Goal: Communication & Community: Answer question/provide support

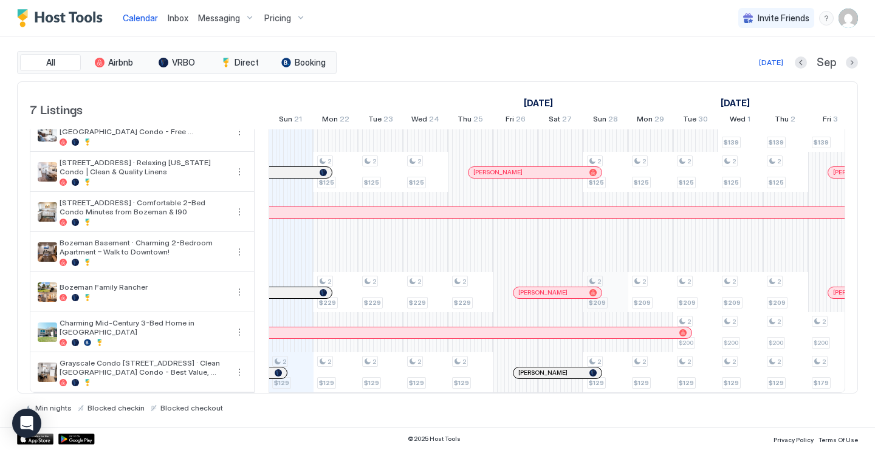
scroll to position [18, 0]
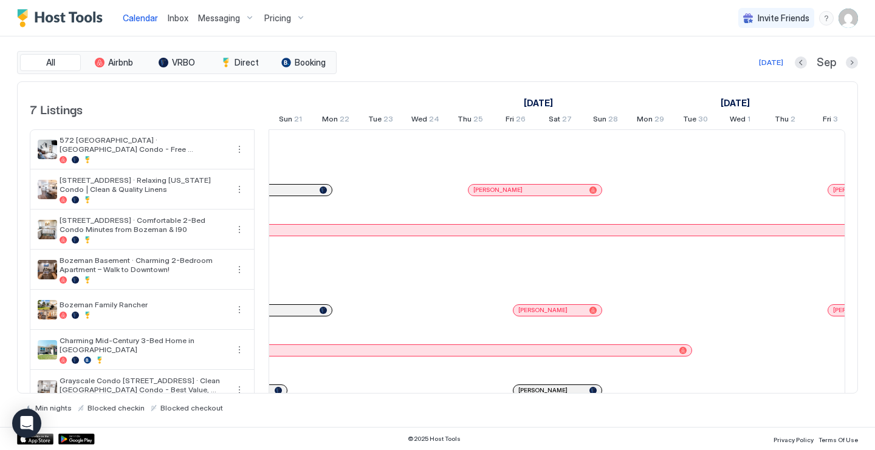
scroll to position [0, 675]
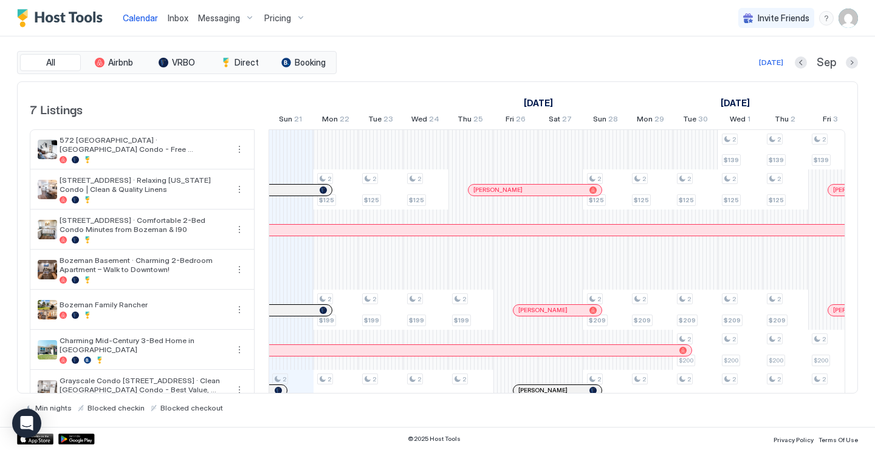
click at [183, 17] on span "Inbox" at bounding box center [178, 18] width 21 height 10
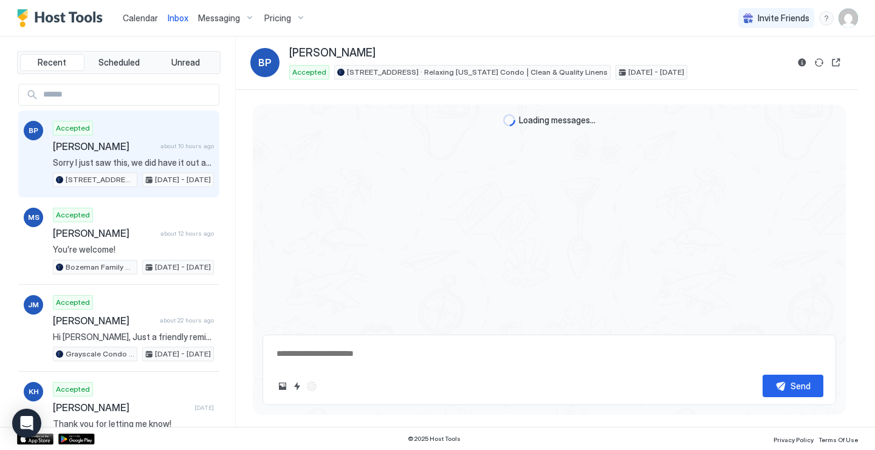
scroll to position [1203, 0]
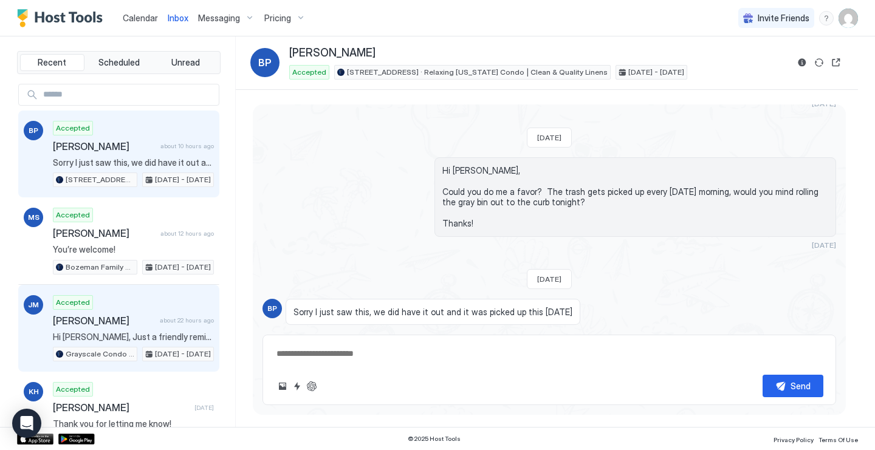
click at [160, 298] on div "Accepted [PERSON_NAME] about 22 hours ago Hi [PERSON_NAME], Just a friendly rem…" at bounding box center [133, 328] width 161 height 67
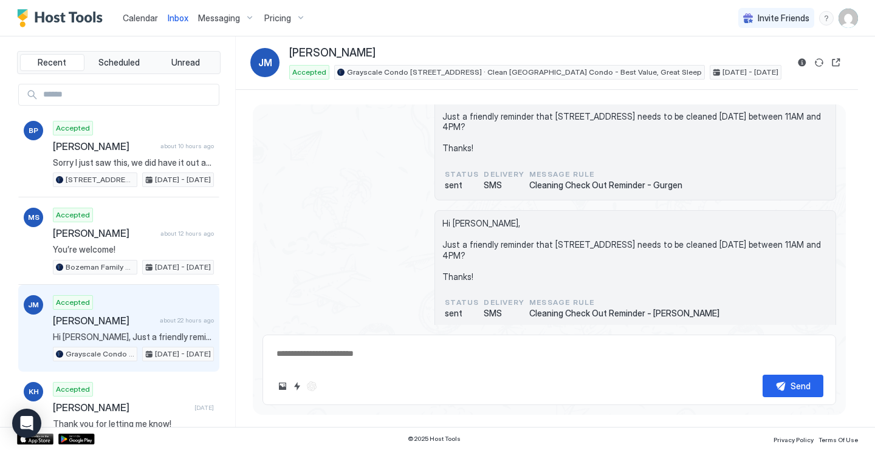
scroll to position [1041, 0]
click at [137, 19] on span "Calendar" at bounding box center [140, 18] width 35 height 10
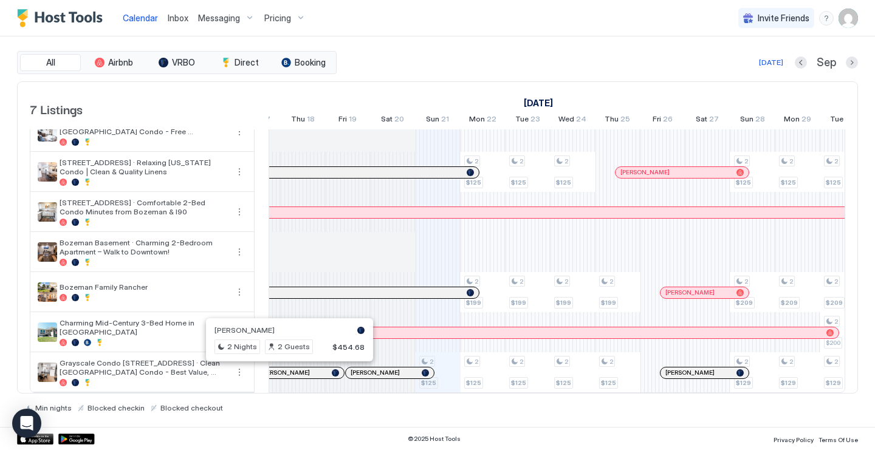
scroll to position [0, 528]
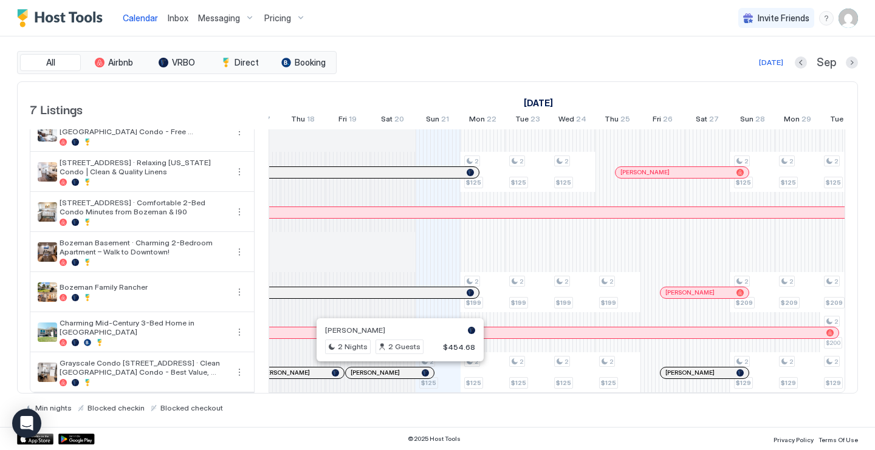
click at [395, 376] on div at bounding box center [395, 373] width 10 height 10
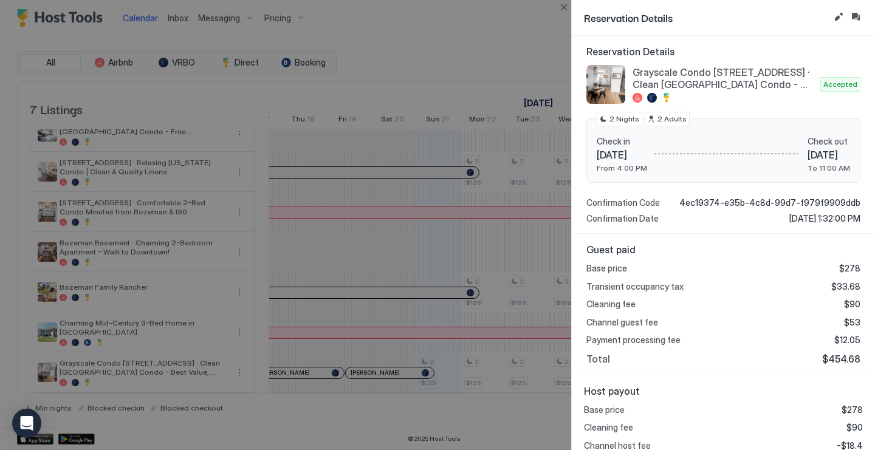
scroll to position [0, 0]
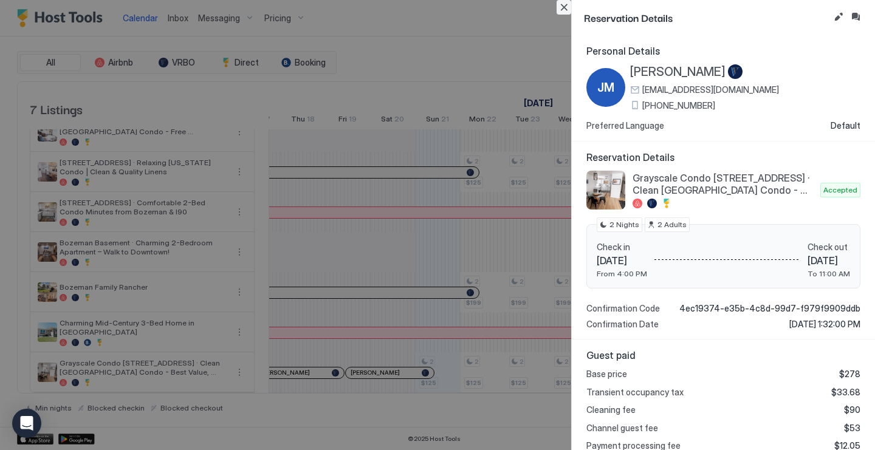
click at [565, 9] on button "Close" at bounding box center [564, 7] width 15 height 15
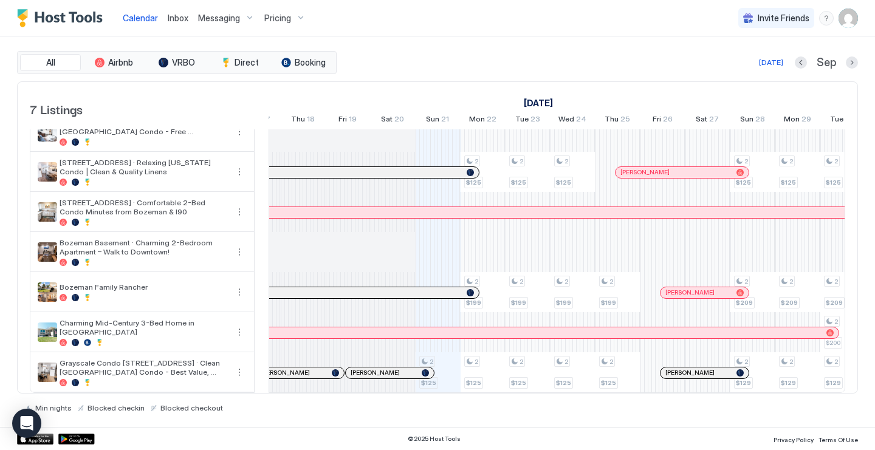
click at [179, 16] on span "Inbox" at bounding box center [178, 18] width 21 height 10
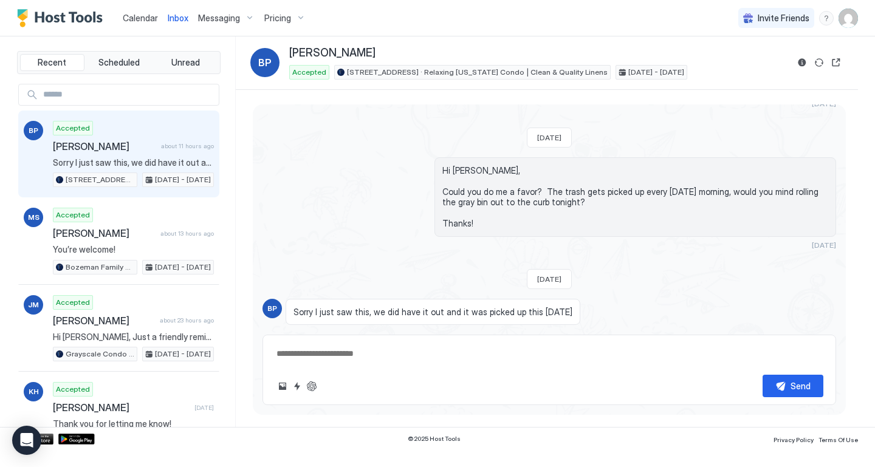
scroll to position [1186, 0]
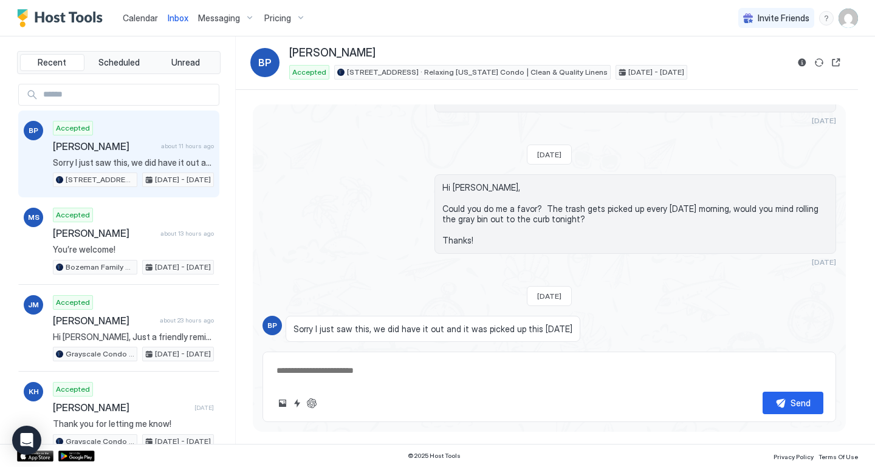
type textarea "*"
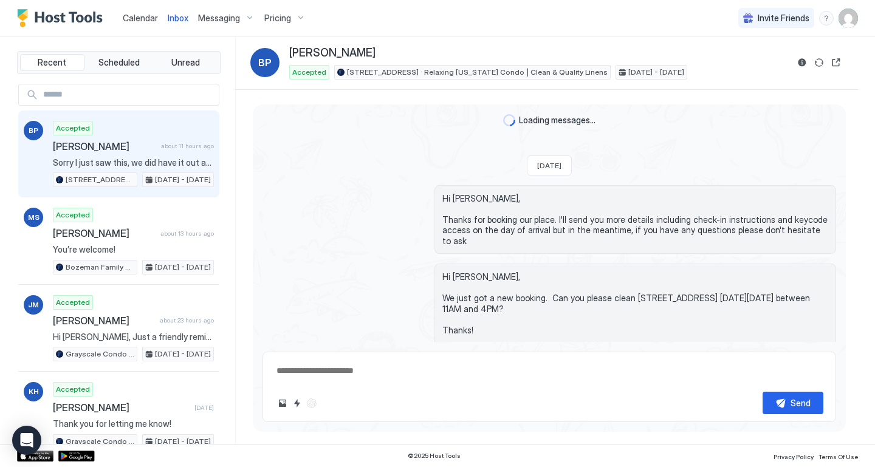
scroll to position [1186, 0]
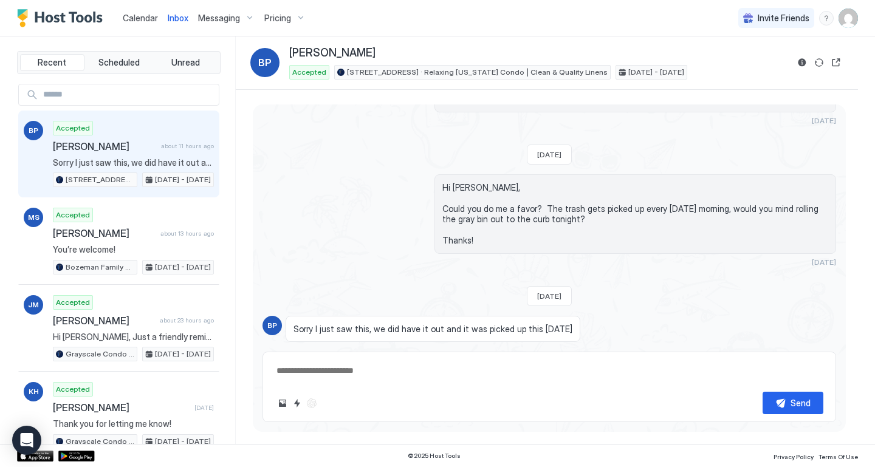
type textarea "*"
